Goal: Task Accomplishment & Management: Use online tool/utility

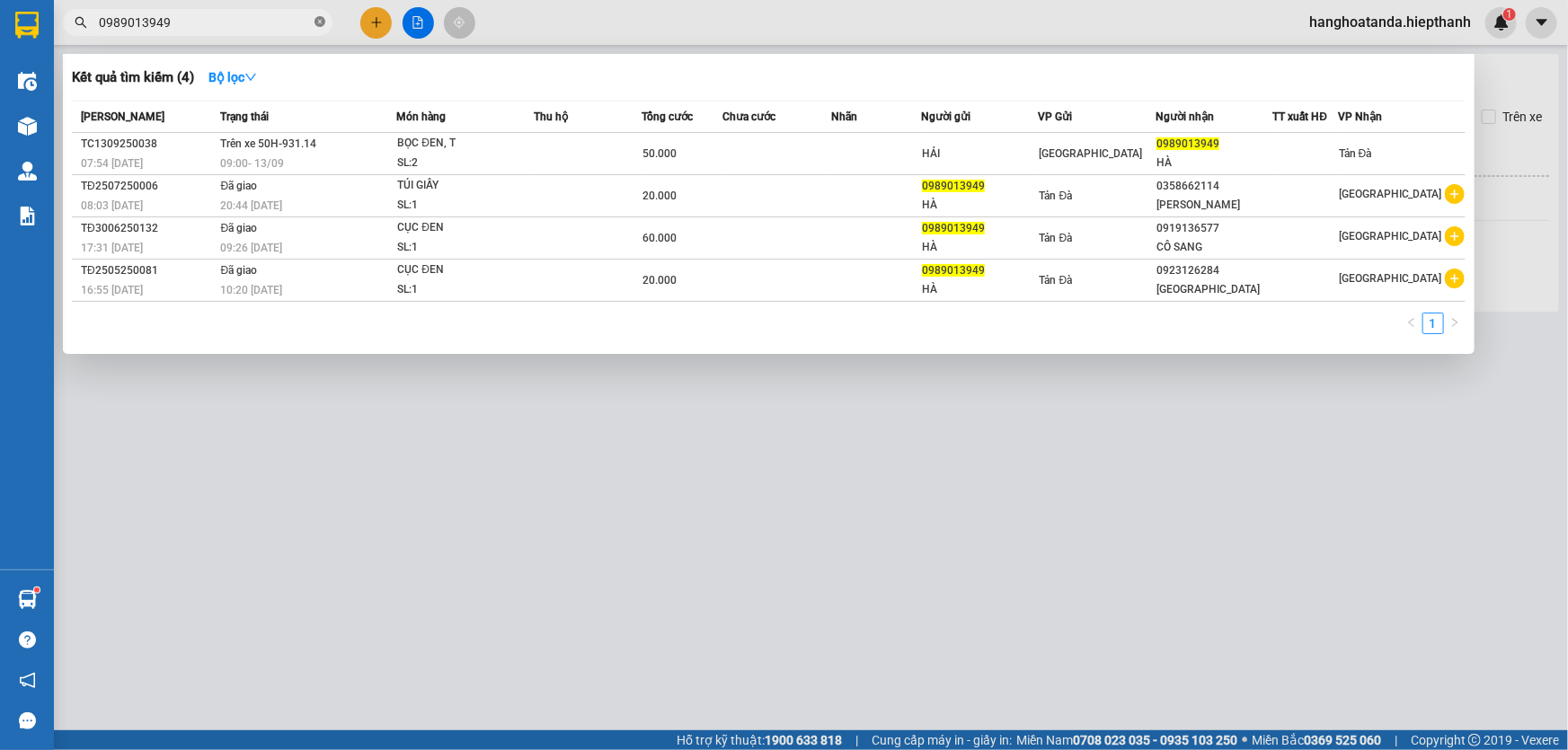
click at [321, 21] on icon "close-circle" at bounding box center [320, 22] width 11 height 11
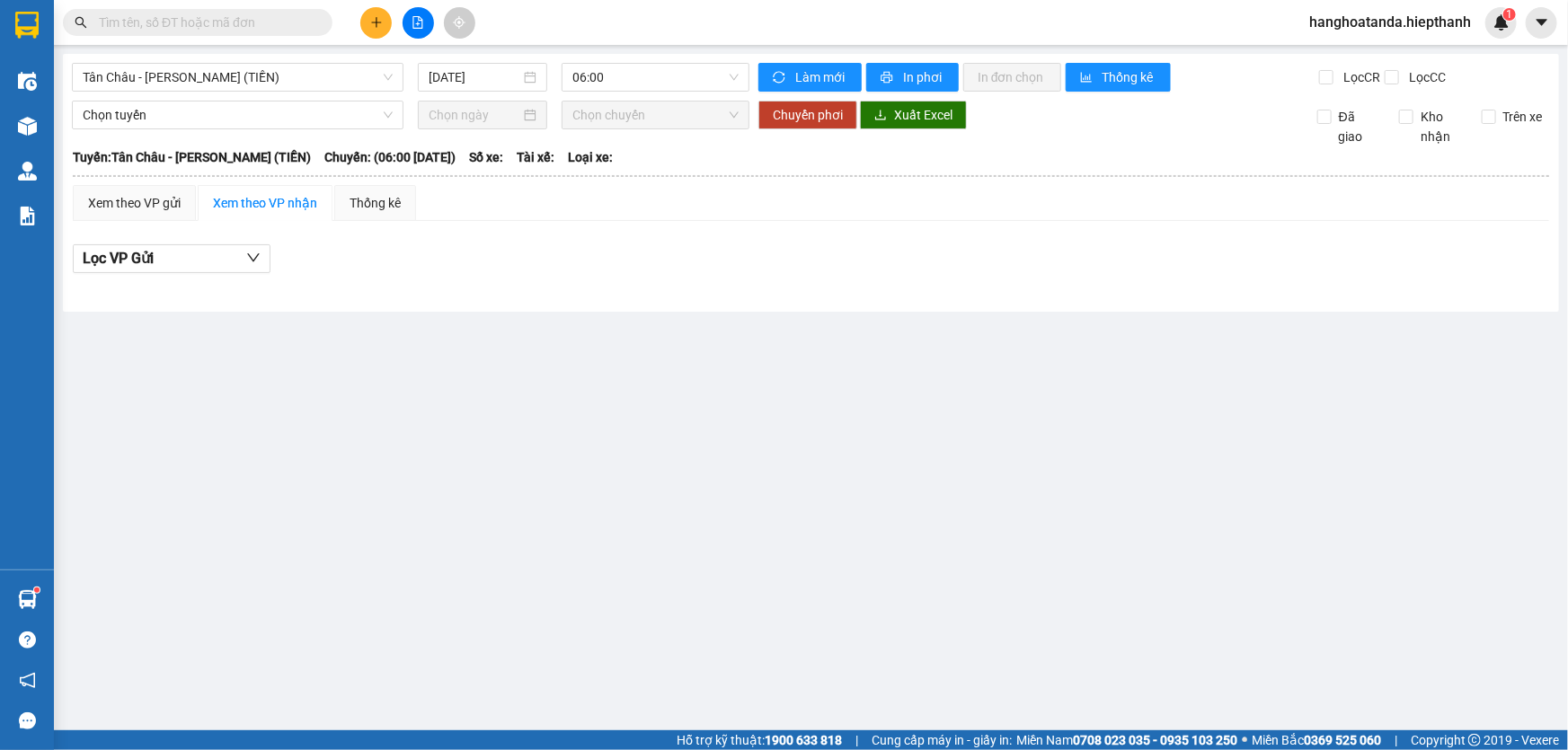
click at [273, 19] on input "text" at bounding box center [204, 23] width 212 height 20
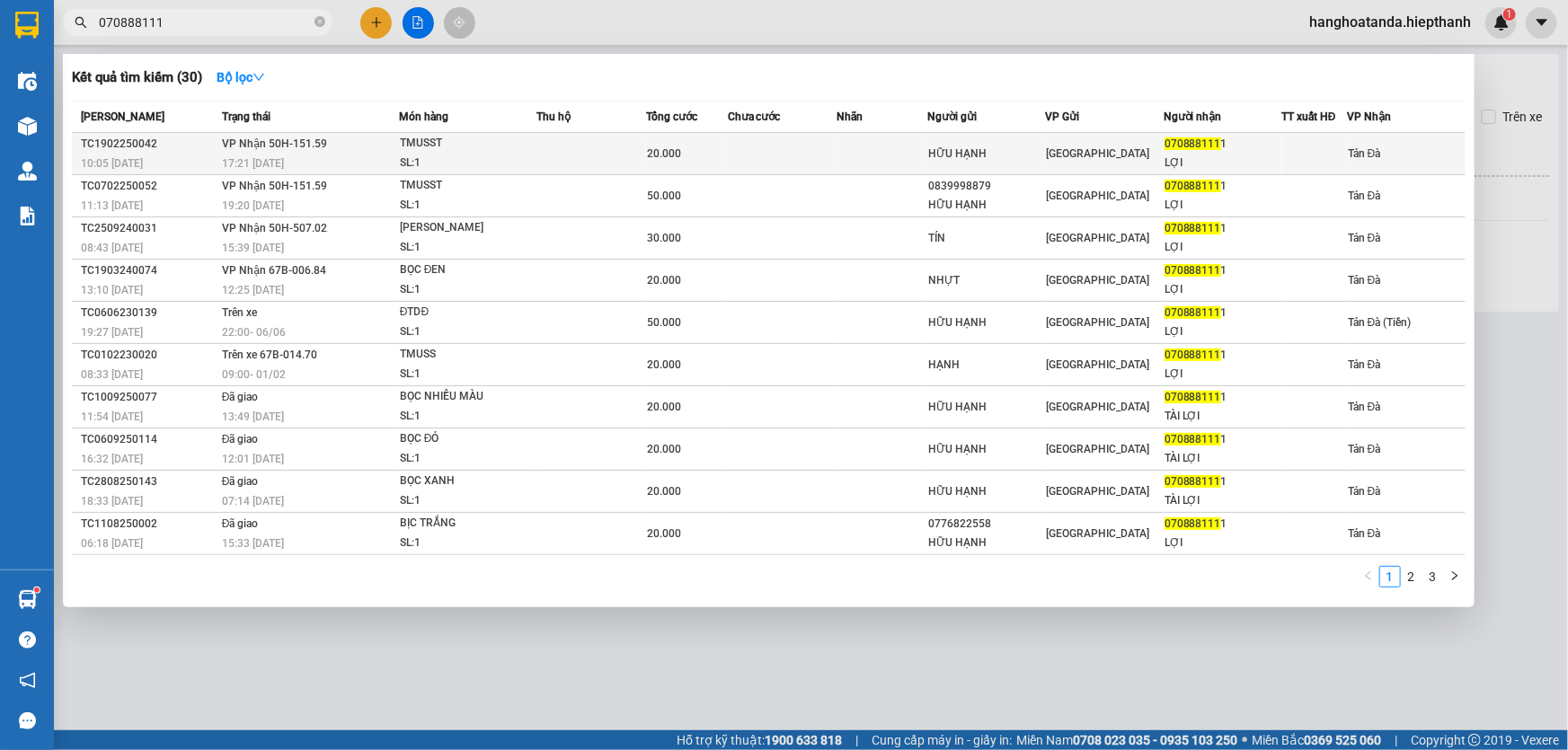
type input "070888111"
click at [789, 158] on td at bounding box center [782, 154] width 109 height 42
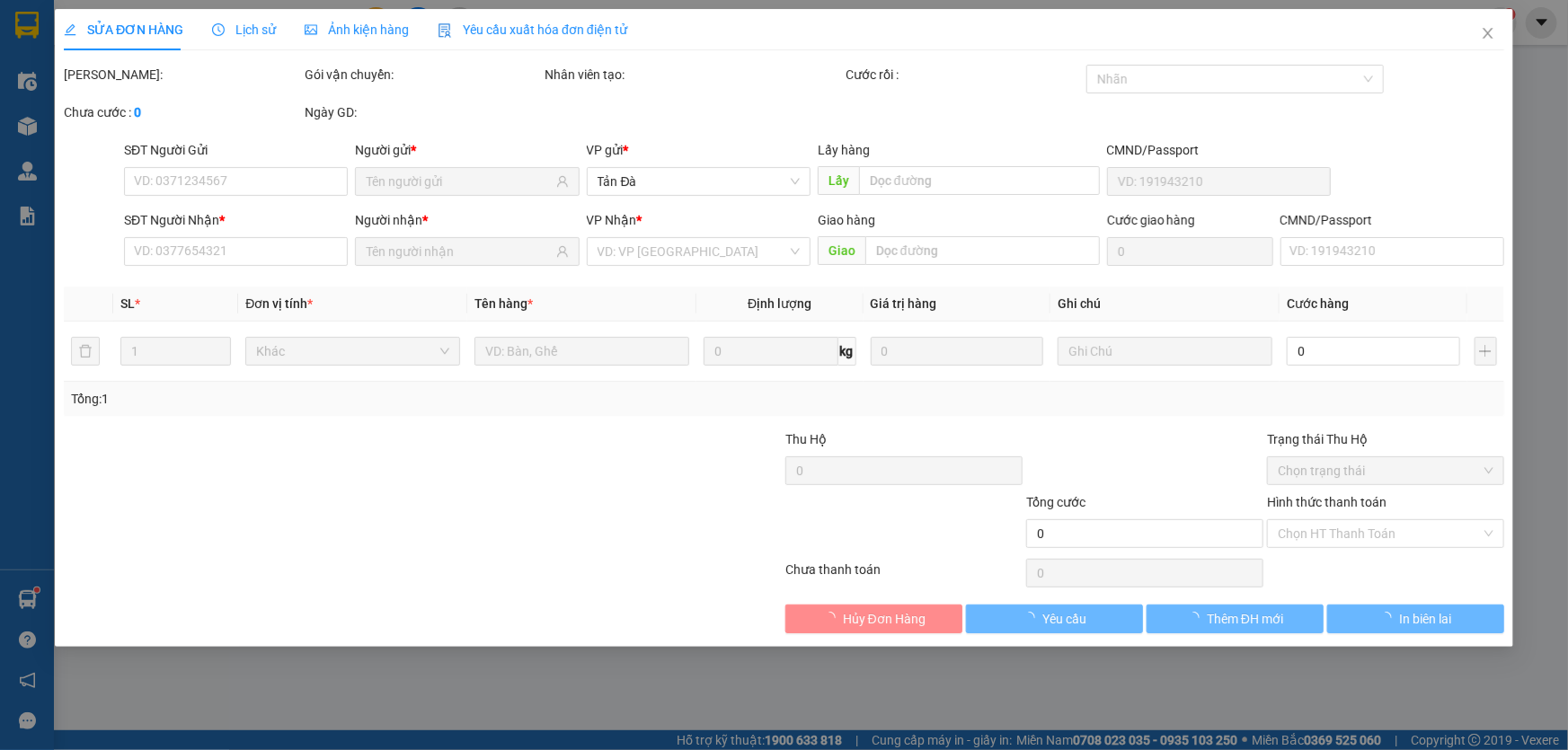
type input "HỮU HẠNH"
type input "0708881111"
type input "LỢI"
type input "20.000"
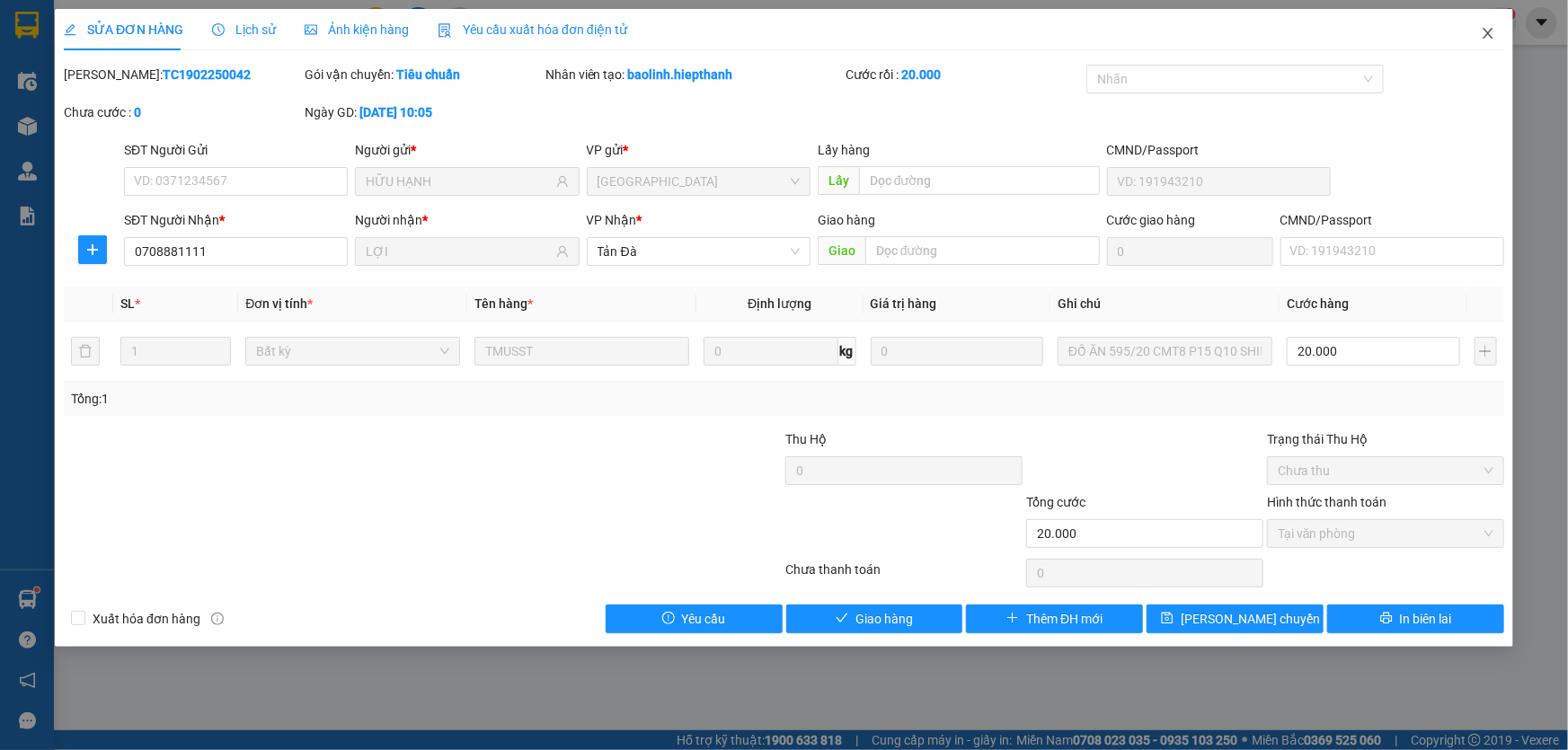
click at [1487, 30] on icon "close" at bounding box center [1488, 33] width 15 height 15
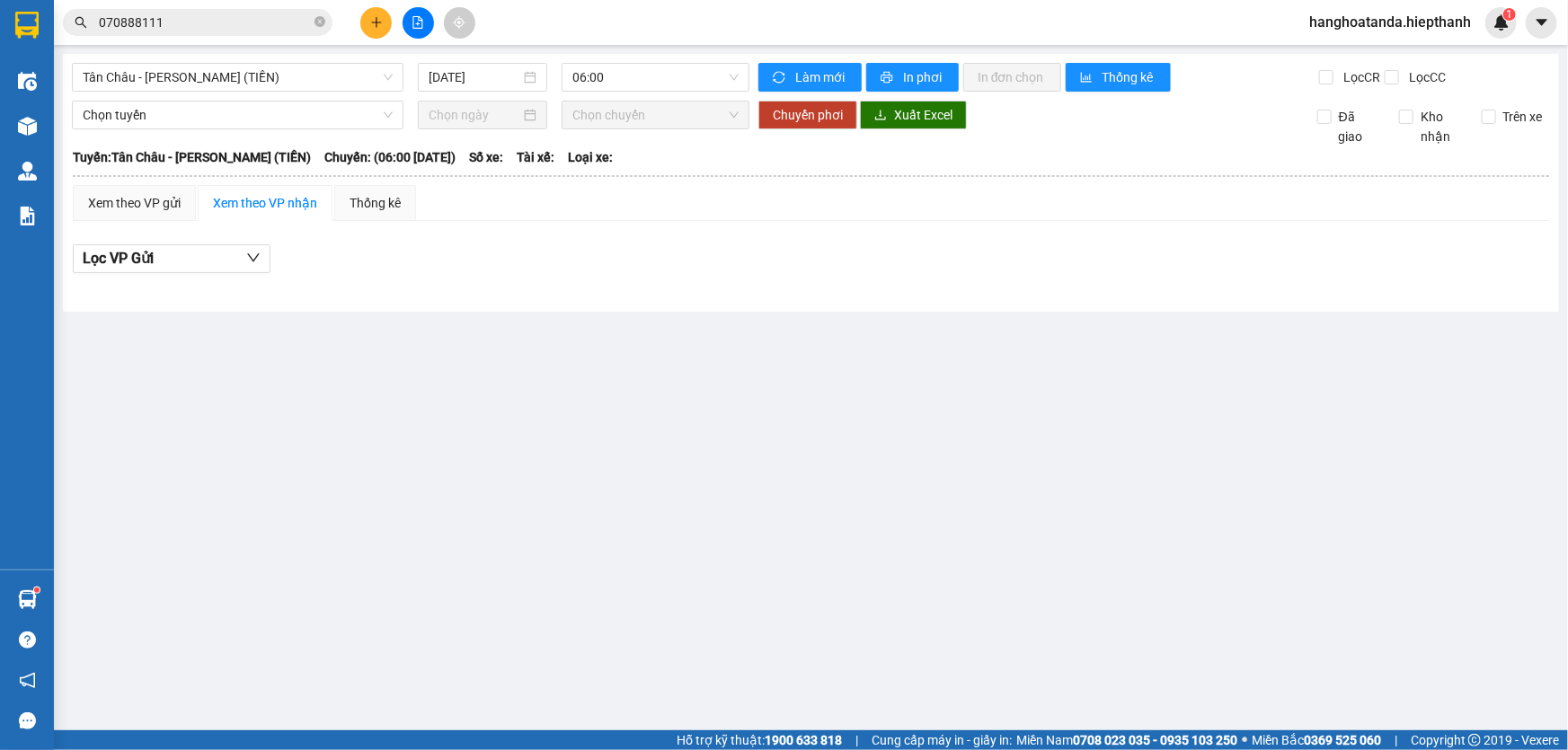
click at [277, 16] on input "070888111" at bounding box center [204, 23] width 212 height 20
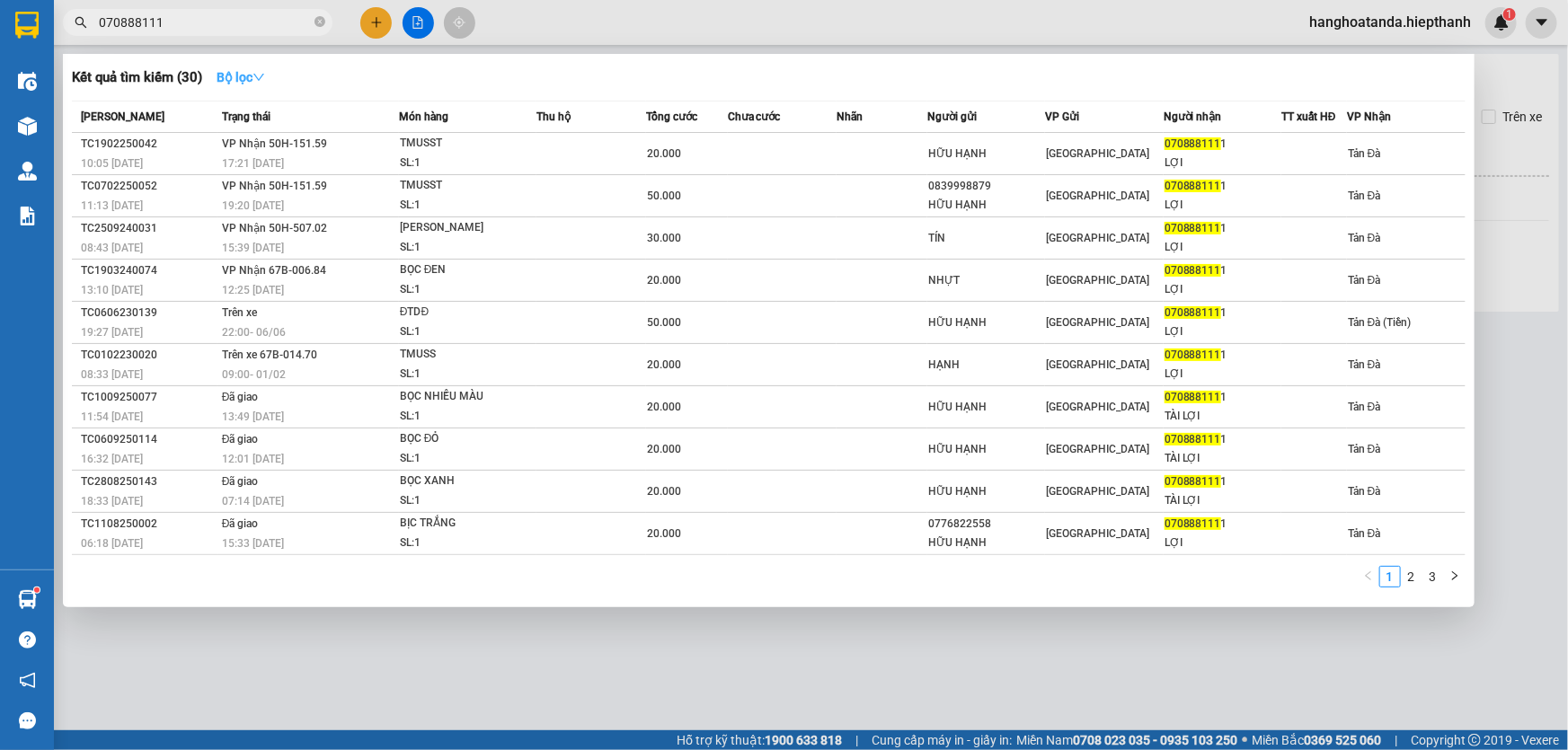
click at [257, 74] on strong "Bộ lọc" at bounding box center [240, 78] width 49 height 15
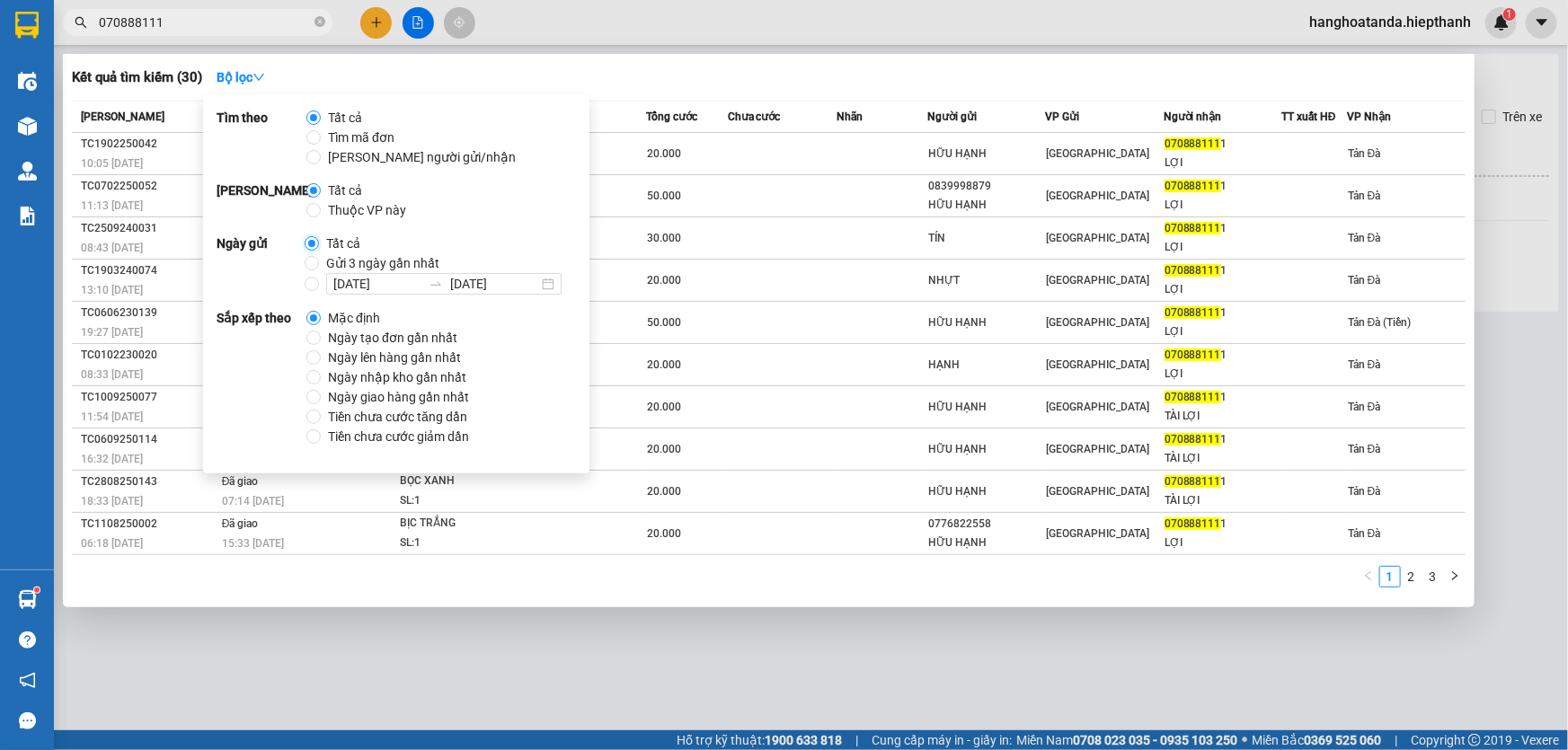
click at [309, 239] on input "Tất cả" at bounding box center [312, 244] width 15 height 15
click at [840, 81] on div "Kết quả tìm kiếm ( 30 ) Bộ lọc" at bounding box center [768, 77] width 1393 height 28
